Goal: Task Accomplishment & Management: Manage account settings

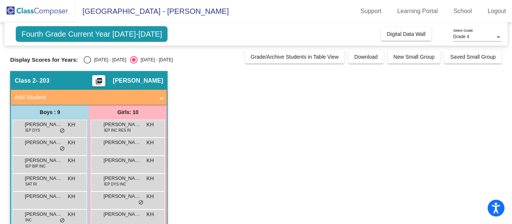
scroll to position [80, 0]
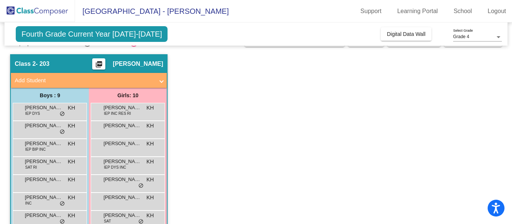
scroll to position [43, 0]
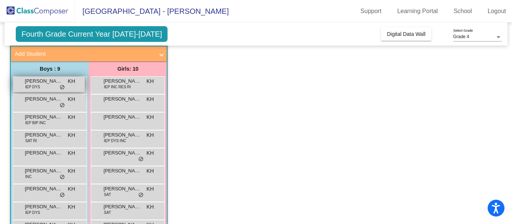
click at [52, 84] on span "[PERSON_NAME]" at bounding box center [43, 81] width 37 height 7
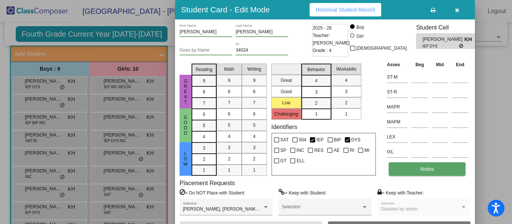
click at [438, 167] on button "Notes" at bounding box center [427, 169] width 77 height 13
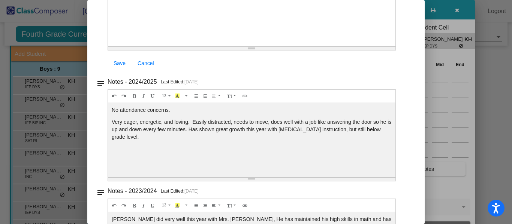
scroll to position [0, 0]
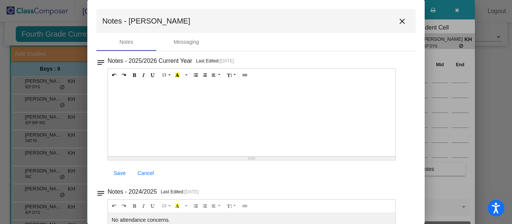
click at [400, 20] on mat-icon "close" at bounding box center [402, 21] width 9 height 9
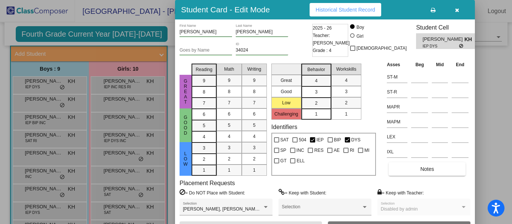
click at [459, 9] on icon "button" at bounding box center [457, 9] width 4 height 5
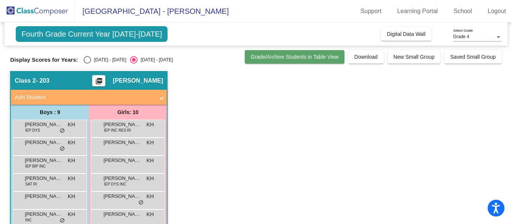
click at [317, 58] on span "Grade/Archive Students in Table View" at bounding box center [295, 57] width 88 height 6
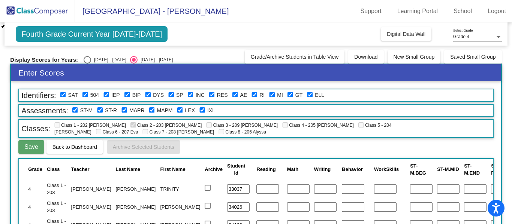
click at [84, 59] on div "Select an option" at bounding box center [87, 59] width 7 height 7
click at [87, 64] on input "[DATE] - [DATE]" at bounding box center [87, 64] width 0 height 0
radio input "true"
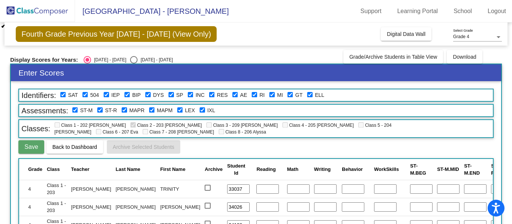
click at [283, 59] on div "Display Scores for Years: 2024 - 2025 2025 - 2026" at bounding box center [174, 59] width 329 height 7
click at [36, 151] on button "Save" at bounding box center [30, 147] width 25 height 13
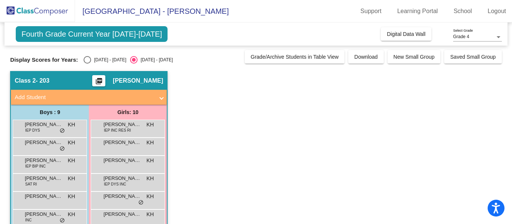
click at [84, 62] on div "Select an option" at bounding box center [87, 59] width 7 height 7
click at [87, 64] on input "[DATE] - [DATE]" at bounding box center [87, 64] width 0 height 0
radio input "true"
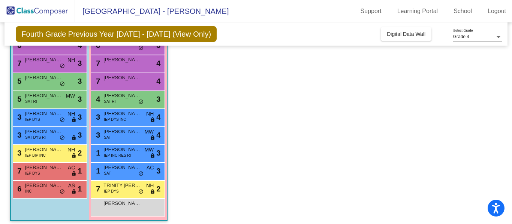
scroll to position [87, 0]
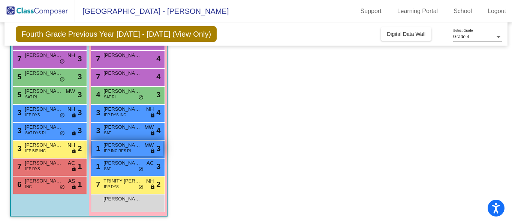
click at [128, 148] on span "[PERSON_NAME]" at bounding box center [121, 145] width 37 height 7
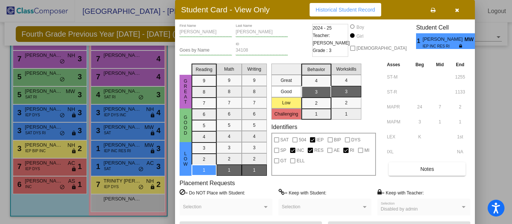
click at [455, 11] on icon "button" at bounding box center [457, 9] width 4 height 5
